Goal: Find specific page/section: Find specific page/section

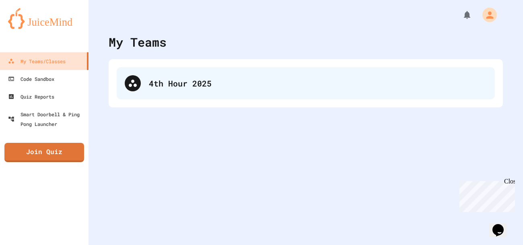
click at [139, 89] on div "4th Hour 2025" at bounding box center [306, 83] width 378 height 32
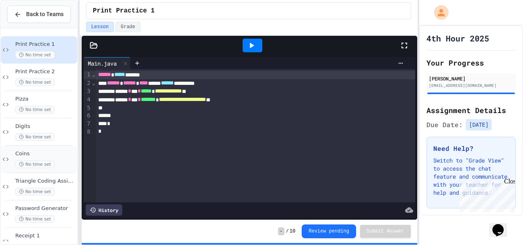
scroll to position [101, 0]
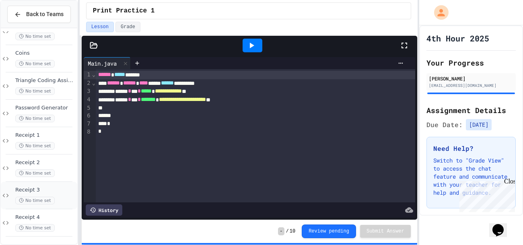
click at [29, 189] on span "Receipt 3" at bounding box center [45, 190] width 60 height 7
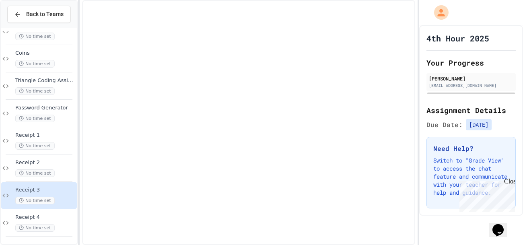
scroll to position [91, 0]
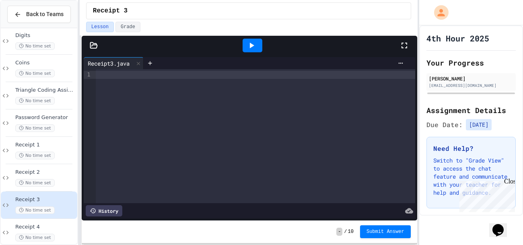
click at [35, 192] on div "Receipt 3 No time set" at bounding box center [39, 205] width 76 height 27
click at [32, 185] on span "No time set" at bounding box center [34, 183] width 39 height 8
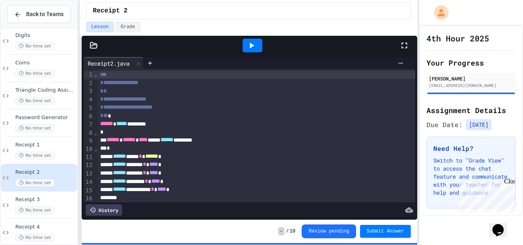
click at [38, 202] on span "Receipt 3" at bounding box center [45, 199] width 60 height 7
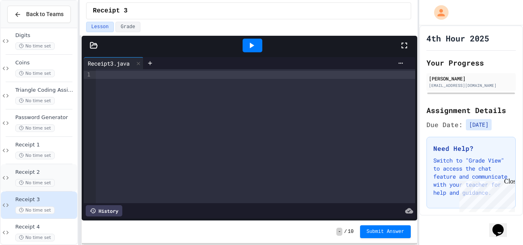
click at [38, 175] on span "Receipt 2" at bounding box center [45, 172] width 60 height 7
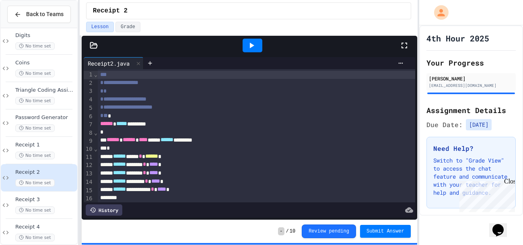
scroll to position [132, 0]
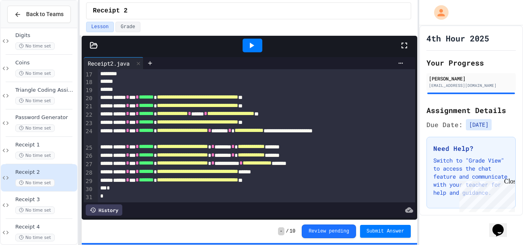
click at [243, 45] on div at bounding box center [253, 46] width 20 height 14
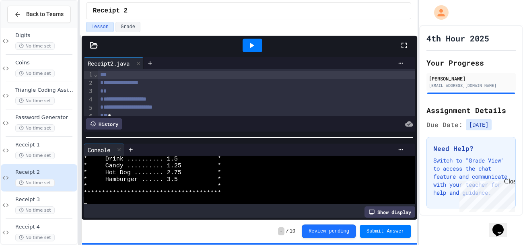
scroll to position [218, 0]
